Goal: Task Accomplishment & Management: Complete application form

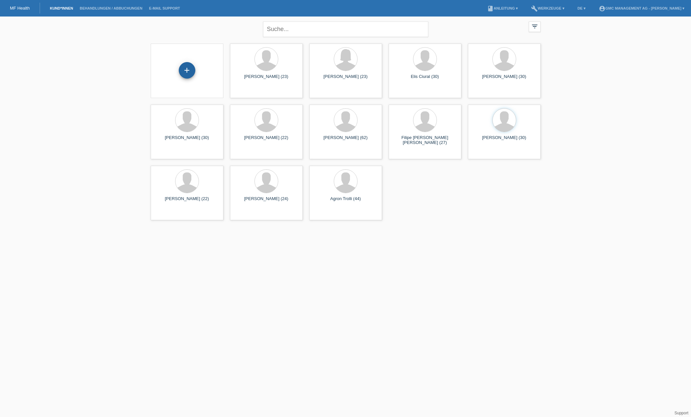
click at [179, 70] on div "+" at bounding box center [187, 70] width 17 height 17
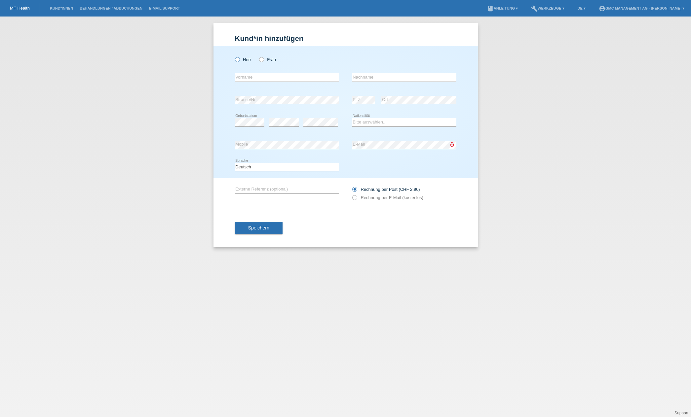
click at [234, 56] on icon at bounding box center [234, 56] width 0 height 0
click at [239, 60] on input "Herr" at bounding box center [237, 59] width 4 height 4
radio input "true"
click at [254, 75] on input "text" at bounding box center [287, 77] width 104 height 8
type input "Manuel"
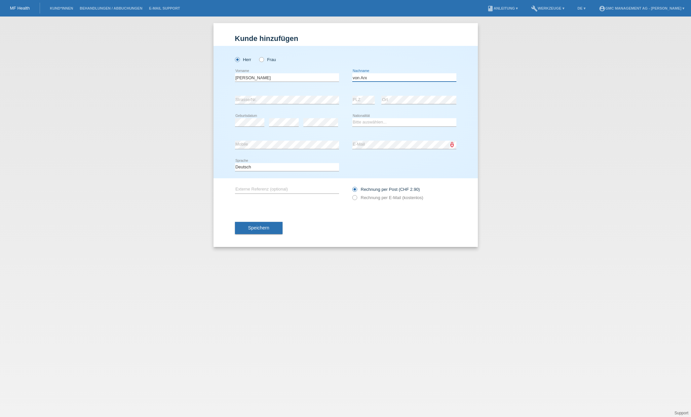
type input "von Arx"
click at [380, 121] on select "Bitte auswählen... Schweiz Deutschland Liechtenstein Österreich ------------ Af…" at bounding box center [404, 122] width 104 height 8
select select "CH"
click at [373, 168] on div "Deutsch Français Italiano English error Sprache" at bounding box center [345, 167] width 221 height 22
click at [351, 194] on icon at bounding box center [351, 194] width 0 height 0
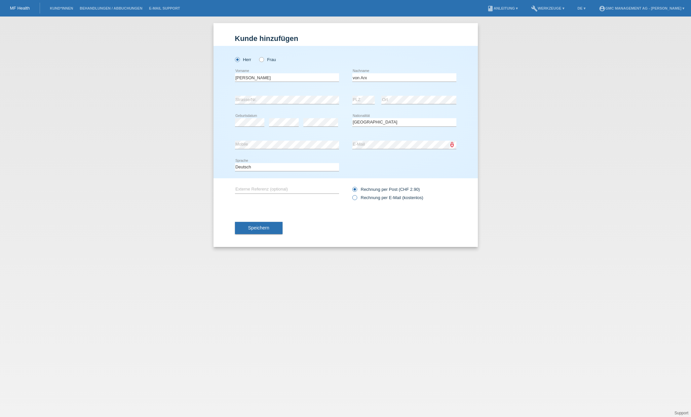
click at [352, 199] on input "Rechnung per E-Mail (kostenlos)" at bounding box center [354, 199] width 4 height 8
radio input "true"
click at [294, 188] on input "text" at bounding box center [287, 189] width 104 height 8
type input "Haartransplantation #18202"
click at [323, 228] on div "Speichern" at bounding box center [345, 228] width 221 height 38
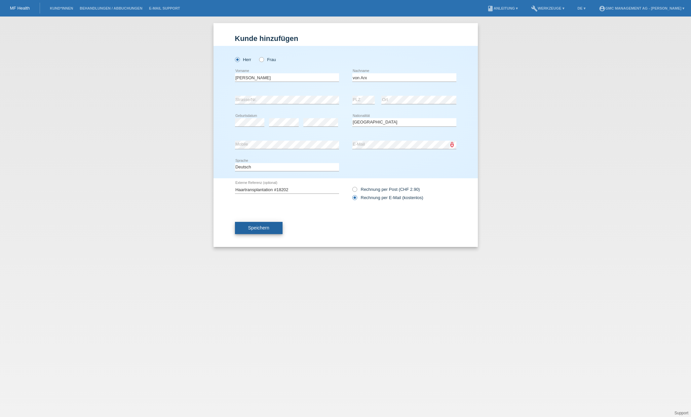
click at [257, 230] on span "Speichern" at bounding box center [258, 227] width 21 height 5
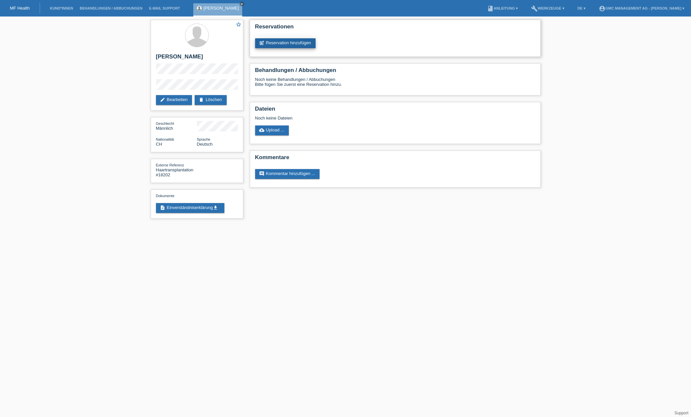
click at [302, 45] on link "post_add Reservation hinzufügen" at bounding box center [285, 43] width 61 height 10
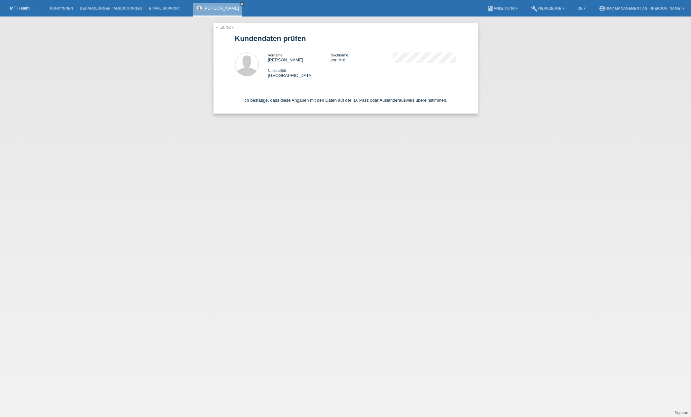
click at [238, 101] on icon at bounding box center [237, 100] width 4 height 4
click at [238, 101] on input "Ich bestätige, dass diese Angaben mit den Daten auf der ID, Pass oder Ausländer…" at bounding box center [237, 100] width 4 height 4
checkbox input "true"
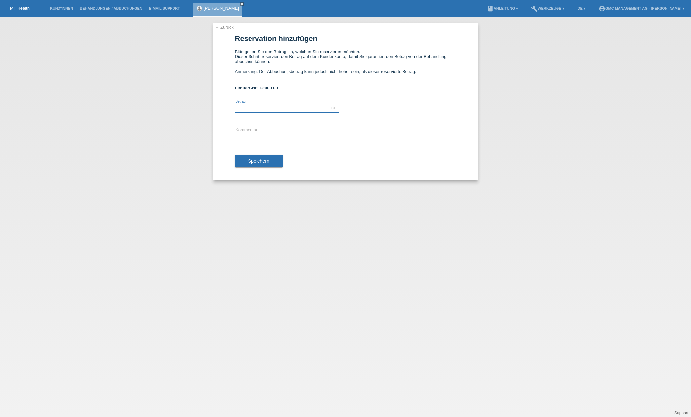
click at [329, 110] on input "text" at bounding box center [287, 108] width 104 height 8
type input "3000.00"
click at [329, 134] on input "text" at bounding box center [287, 131] width 104 height 8
type input "Haartrans"
click at [274, 131] on input "Haartransplantation 18202" at bounding box center [287, 131] width 104 height 8
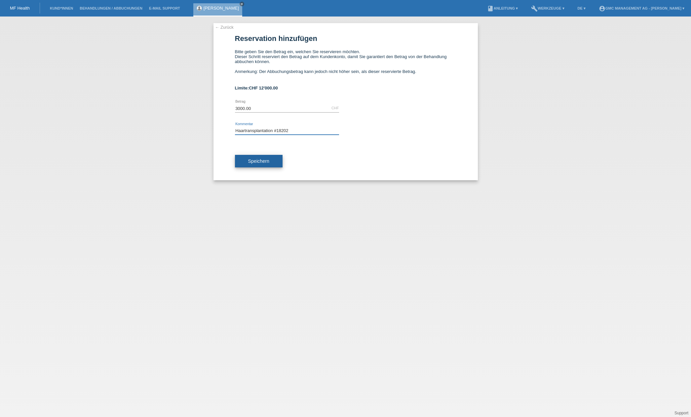
type input "Haartransplantation #18202"
click at [263, 164] on span "Speichern" at bounding box center [258, 161] width 21 height 5
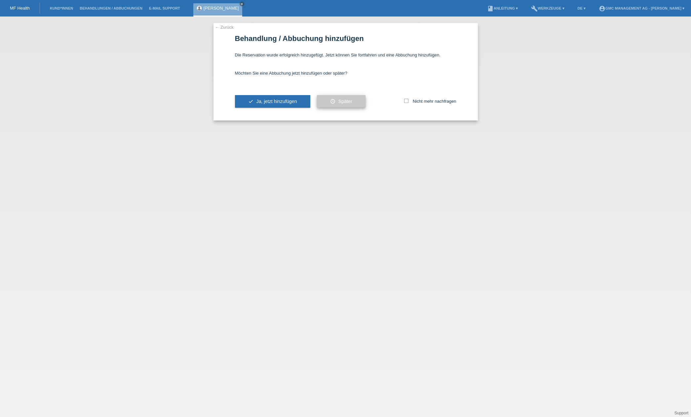
click at [344, 103] on span "Später" at bounding box center [345, 101] width 14 height 5
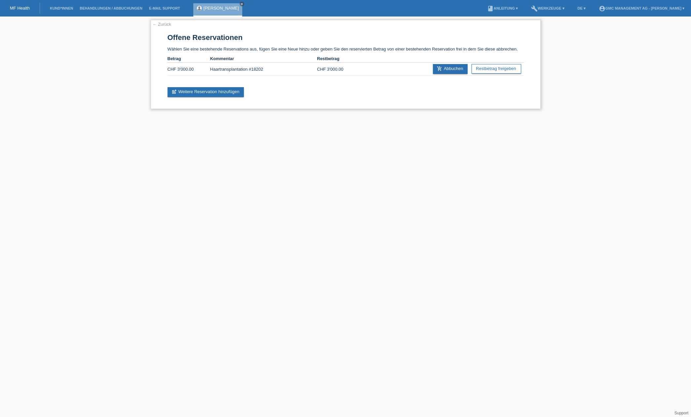
click at [156, 24] on link "← Zurück" at bounding box center [162, 24] width 19 height 5
